Goal: Transaction & Acquisition: Purchase product/service

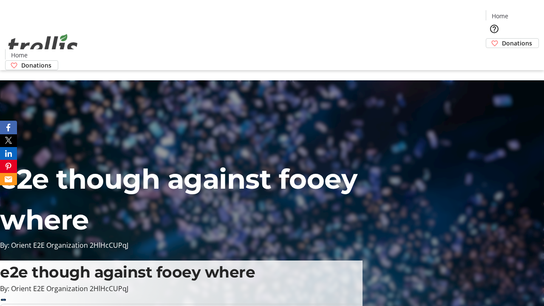
click at [502, 39] on span "Donations" at bounding box center [517, 43] width 30 height 9
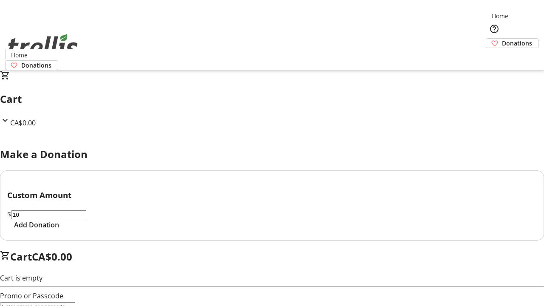
click at [59, 230] on span "Add Donation" at bounding box center [36, 225] width 45 height 10
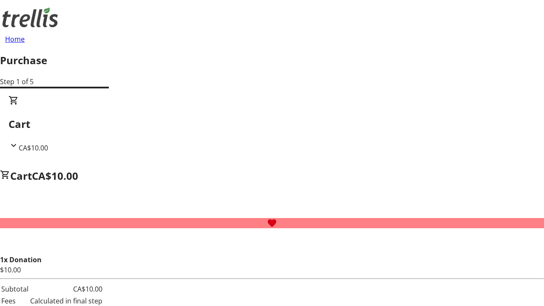
select select "CA"
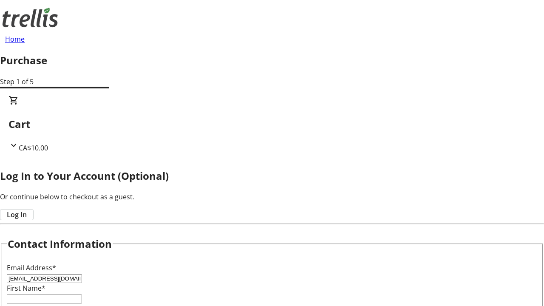
type input "[EMAIL_ADDRESS][DOMAIN_NAME]"
type input "Jacky"
type input "[PERSON_NAME]"
type input "[STREET_ADDRESS][PERSON_NAME]"
type input "Kelowna"
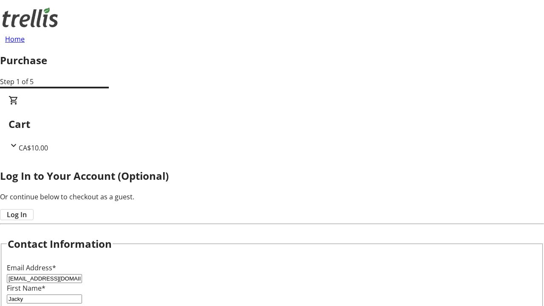
scroll to position [204, 0]
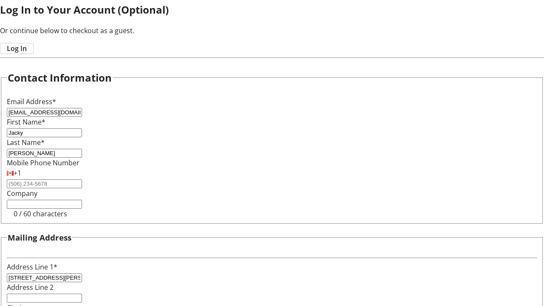
select select "BC"
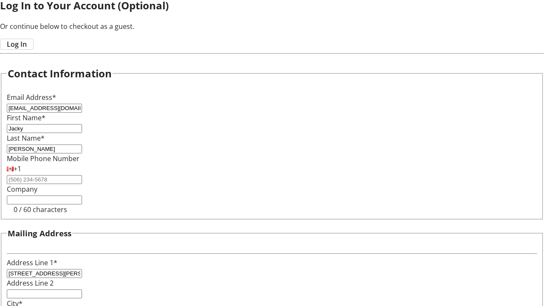
type input "Kelowna"
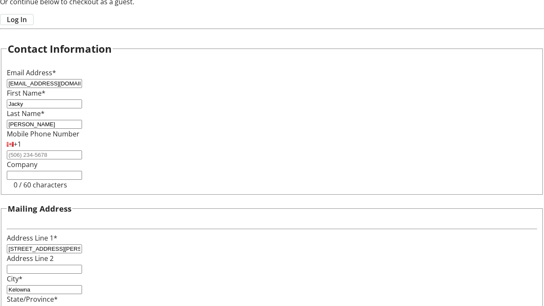
type input "V1Y 0C2"
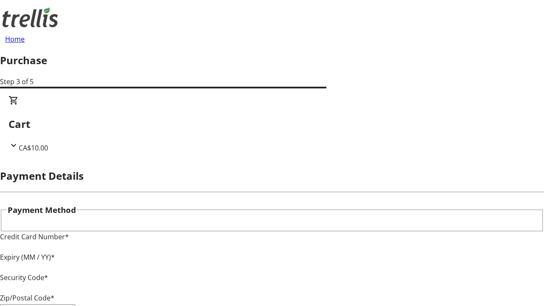
type input "V1Y 0C2"
